Goal: Information Seeking & Learning: Learn about a topic

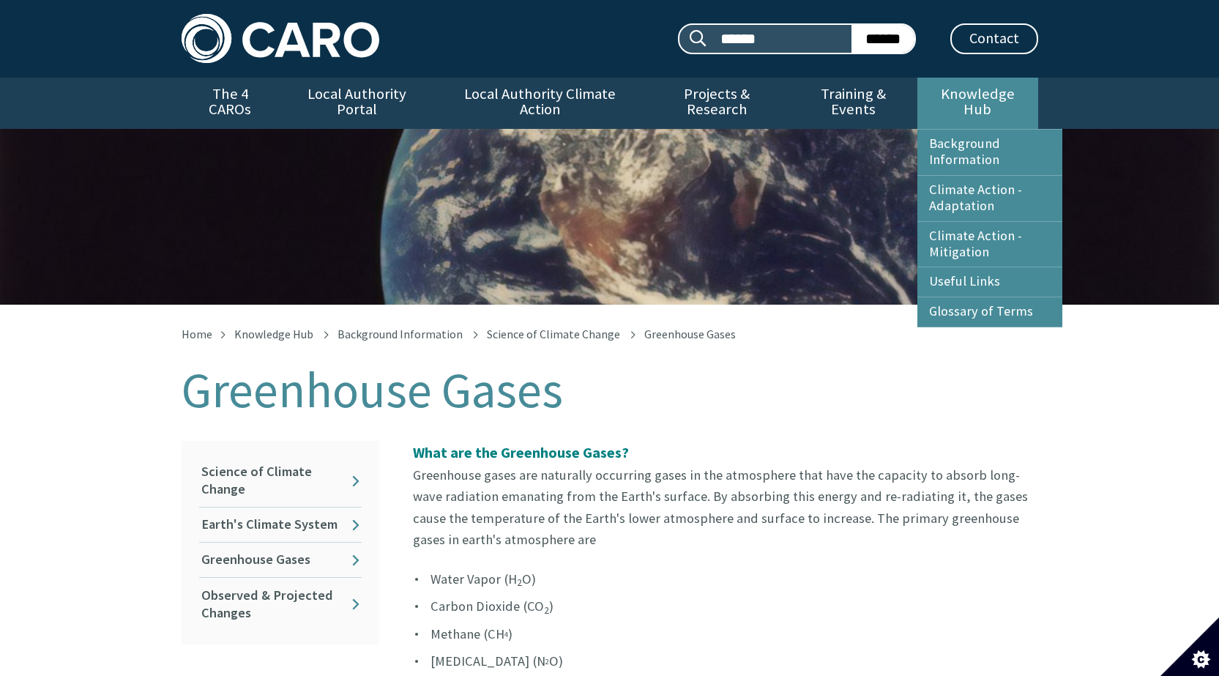
click at [996, 100] on link "Knowledge Hub" at bounding box center [977, 103] width 120 height 51
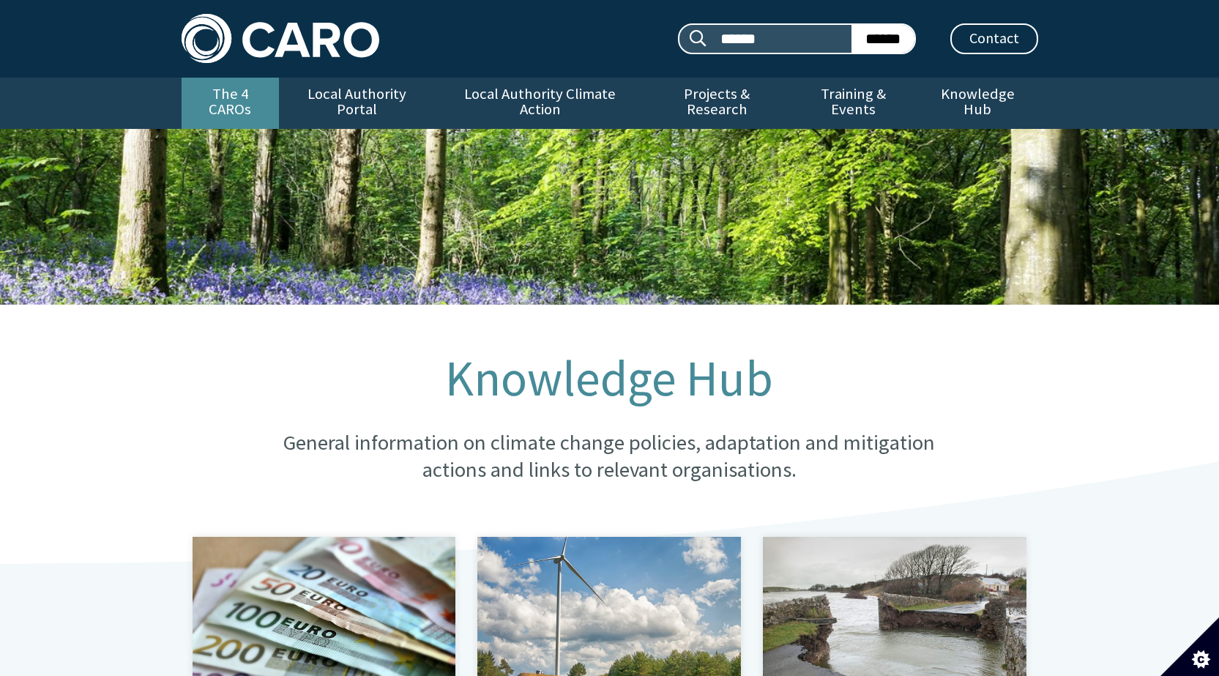
click at [220, 96] on link "The 4 CAROs" at bounding box center [230, 103] width 97 height 51
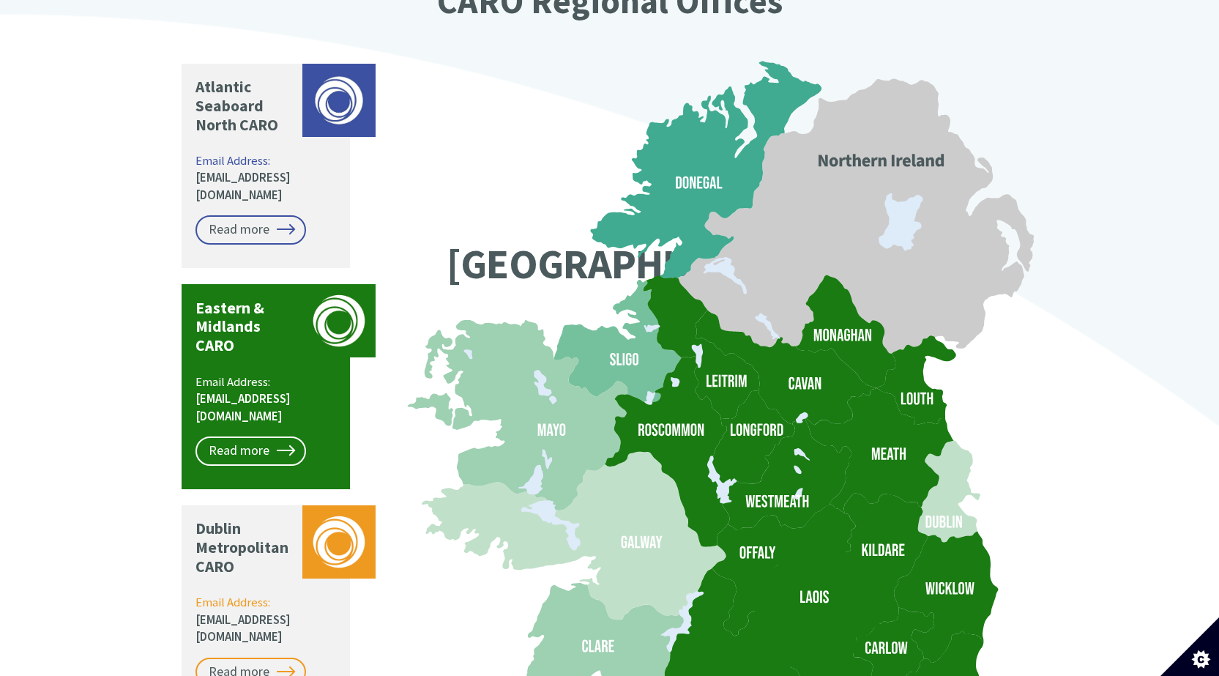
scroll to position [1171, 0]
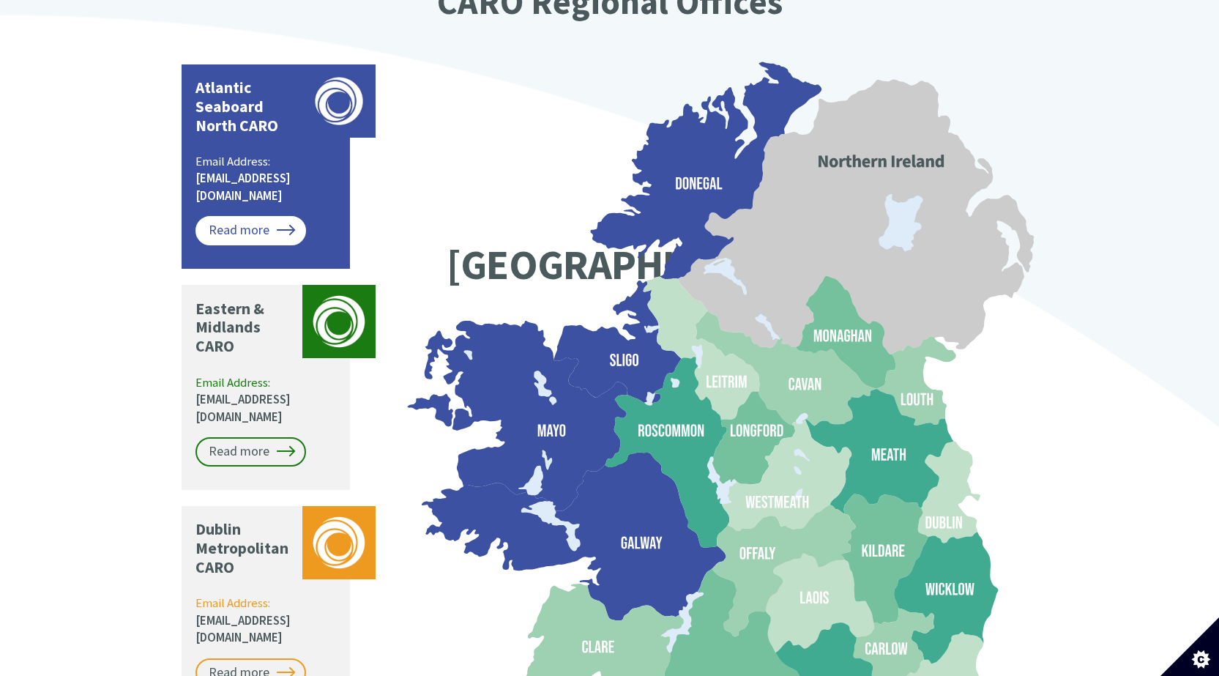
click at [252, 216] on link "Read more" at bounding box center [250, 230] width 111 height 29
